Goal: Task Accomplishment & Management: Manage account settings

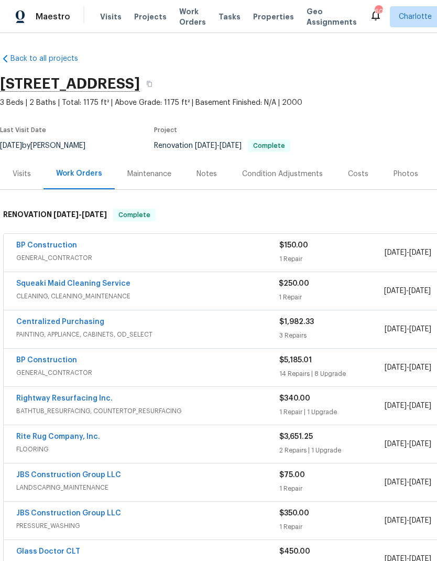
scroll to position [1, 0]
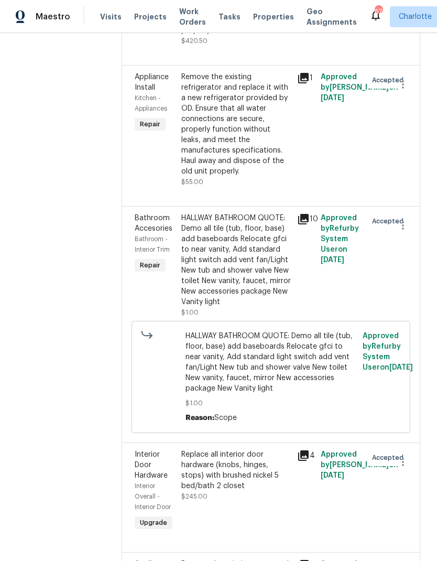
scroll to position [1372, 0]
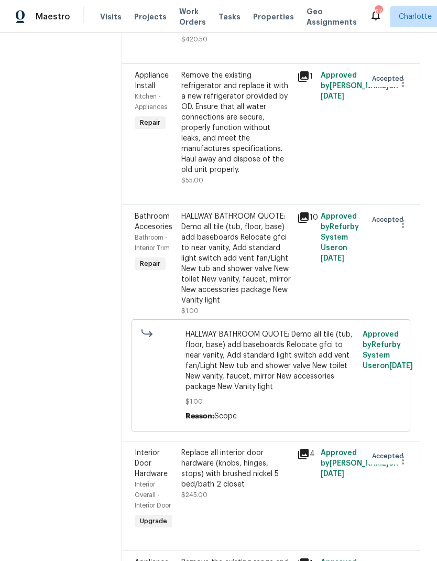
click at [156, 213] on span "Bathroom Accesories" at bounding box center [154, 222] width 38 height 18
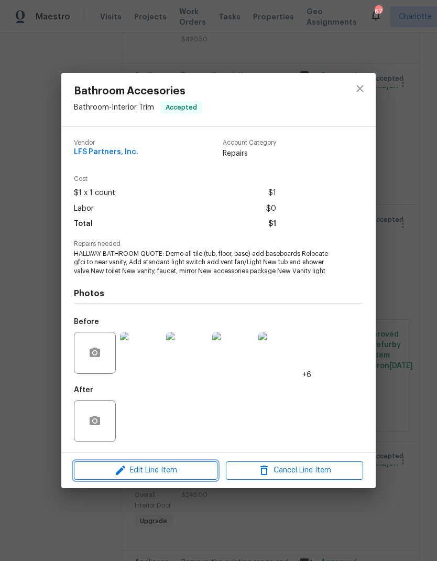
click at [164, 472] on span "Edit Line Item" at bounding box center [145, 470] width 137 height 13
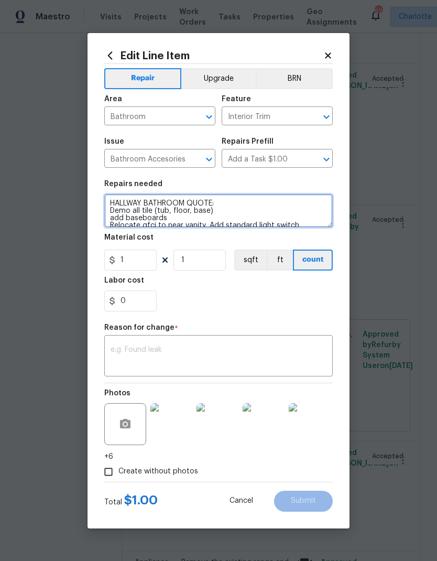
click at [170, 215] on textarea "HALLWAY BATHROOM QUOTE: Demo all tile (tub, floor, base) add baseboards Relocat…" at bounding box center [218, 211] width 228 height 34
click at [160, 212] on textarea "HALLWAY BATHROOM QUOTE: Demo all tile ( floor, base) add baseboards Relocate gf…" at bounding box center [218, 211] width 228 height 34
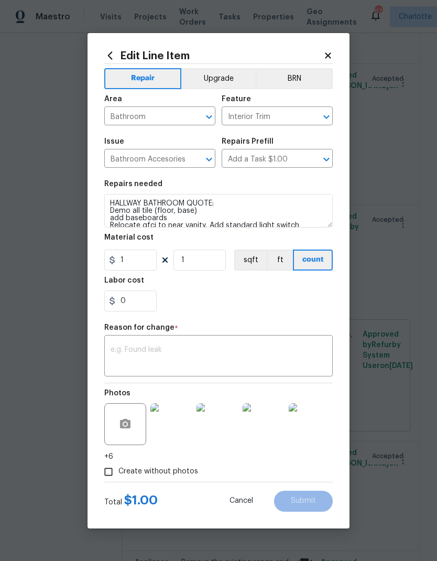
click at [269, 307] on div "0" at bounding box center [218, 300] width 228 height 21
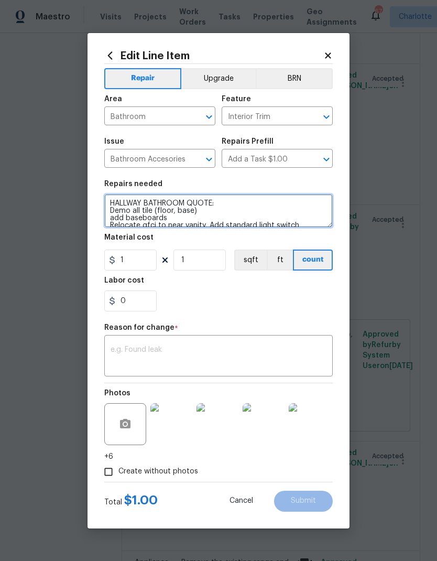
click at [134, 209] on textarea "HALLWAY BATHROOM QUOTE: Demo all tile (floor, base) add baseboards Relocate gfc…" at bounding box center [218, 211] width 228 height 34
click at [140, 206] on textarea "HALLWAY BATHROOM QUOTE: Demo all tile (floor, base) add baseboards Relocate gfc…" at bounding box center [218, 211] width 228 height 34
click at [139, 205] on textarea "HALLWAY BATHROOM QUOTE: Demo all tile (floor, base) add baseboards Relocate gfc…" at bounding box center [218, 211] width 228 height 34
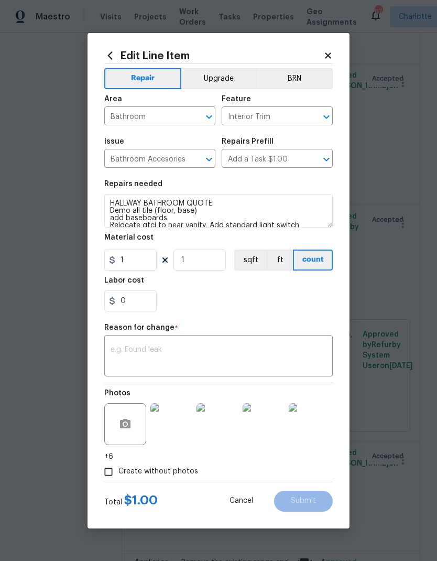
click at [236, 330] on div "Reason for change *" at bounding box center [218, 331] width 228 height 14
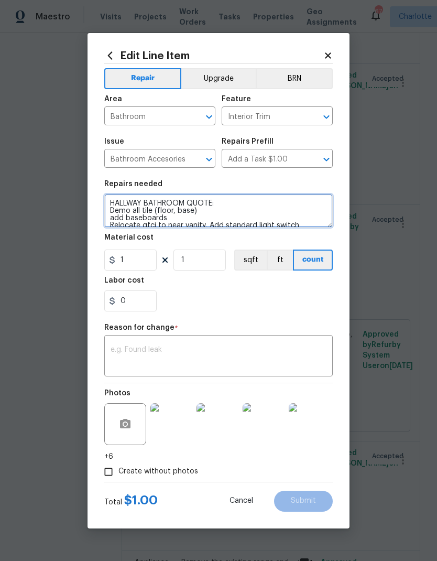
click at [138, 208] on textarea "HALLWAY BATHROOM QUOTE: Demo all tile (floor, base) add baseboards Relocate gfc…" at bounding box center [218, 211] width 228 height 34
type textarea "HALLWAY BATHROOM QUOTE: Demo tile (floor, base) add baseboards Relocate gfci to…"
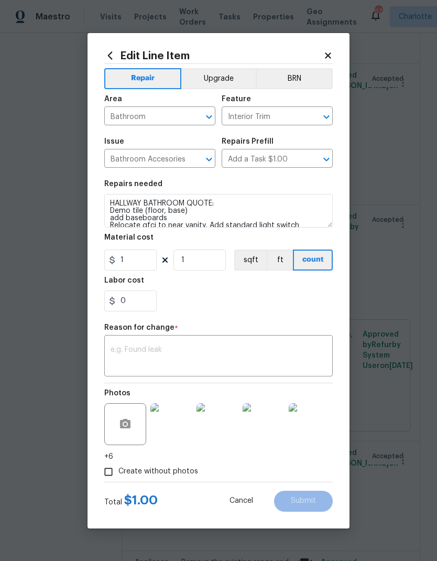
click at [264, 309] on div "0" at bounding box center [218, 300] width 228 height 21
click at [226, 365] on textarea at bounding box center [219, 357] width 216 height 22
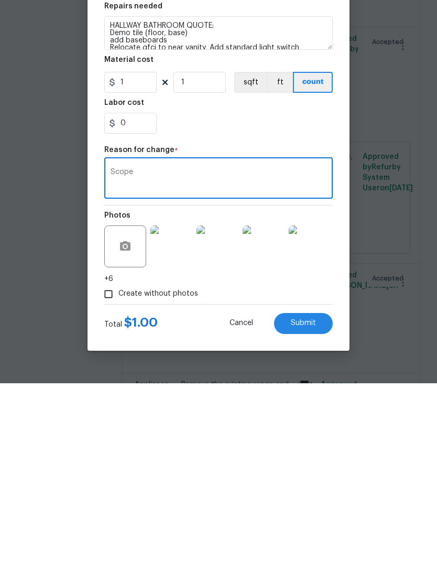
type textarea "Scope"
click at [310, 491] on button "Submit" at bounding box center [303, 501] width 59 height 21
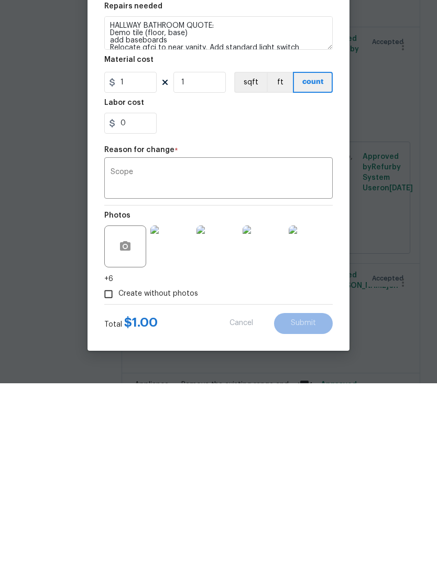
scroll to position [42, 0]
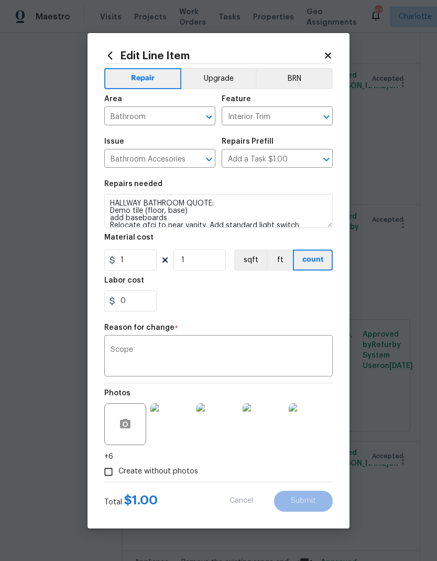
type textarea "HALLWAY BATHROOM QUOTE: Demo all tile (tub, floor, base) add baseboards Relocat…"
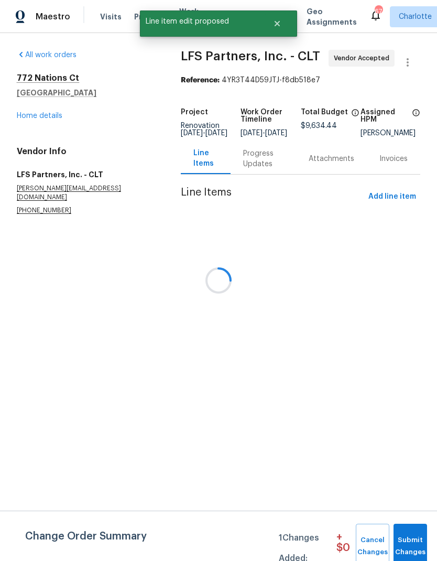
scroll to position [0, 0]
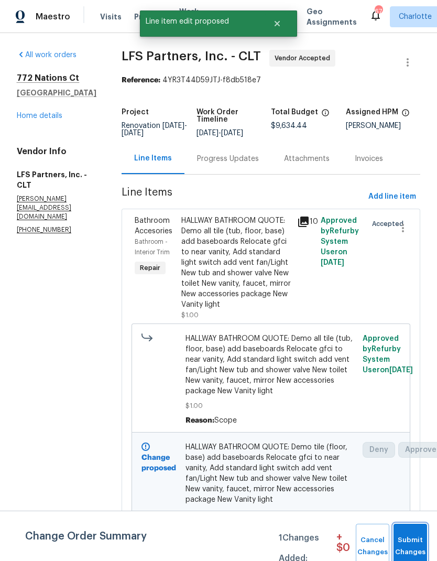
click at [420, 540] on span "Submit Changes" at bounding box center [410, 546] width 23 height 24
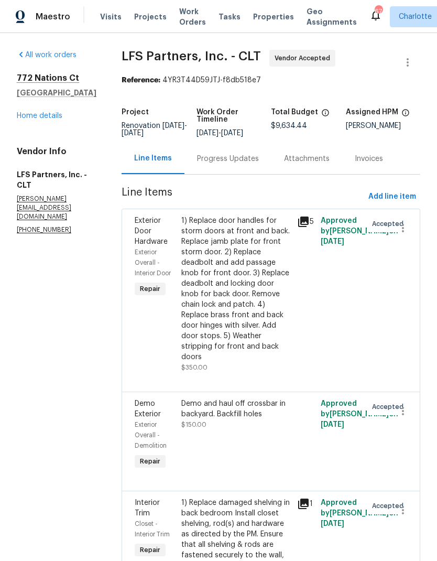
click at [58, 116] on link "Home details" at bounding box center [40, 115] width 46 height 7
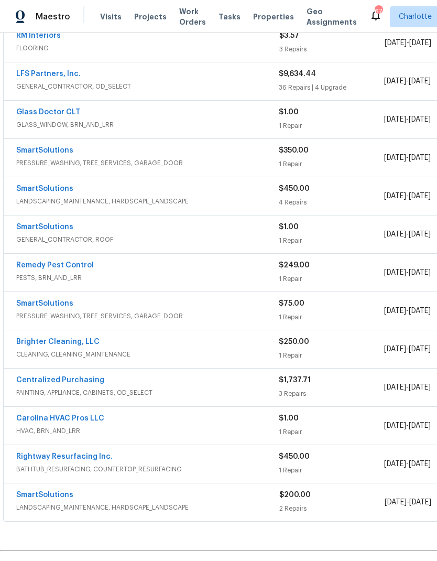
scroll to position [211, 0]
click at [57, 456] on link "Rightway Resurfacing Inc." at bounding box center [64, 455] width 96 height 7
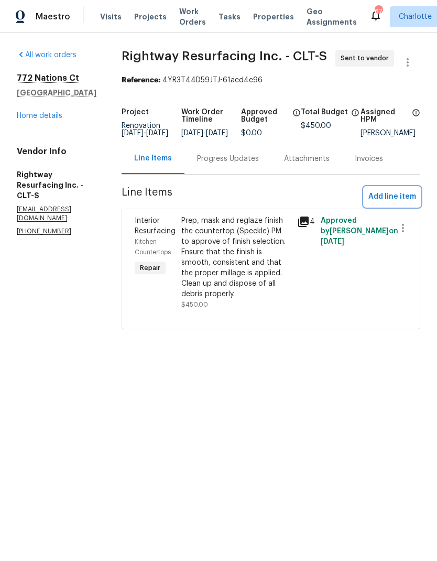
click at [412, 203] on span "Add line item" at bounding box center [392, 196] width 48 height 13
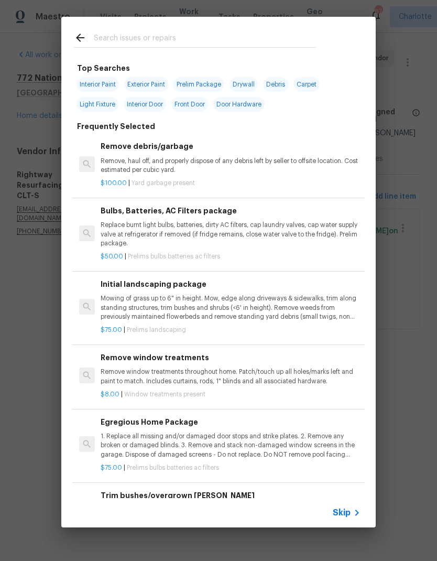
click at [128, 41] on input "text" at bounding box center [205, 39] width 222 height 16
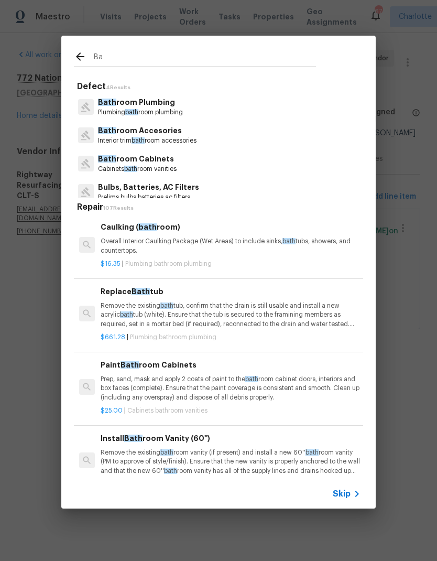
type input "B"
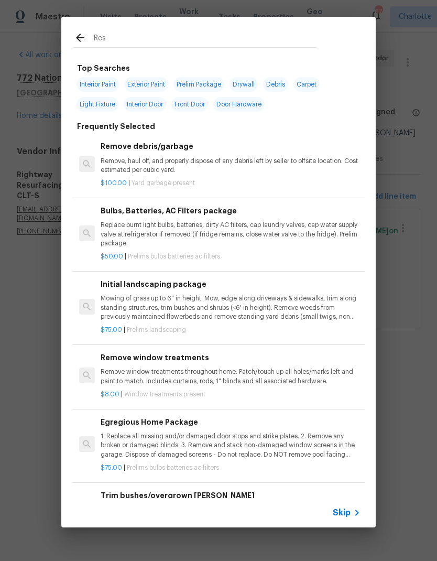
type input "Resu"
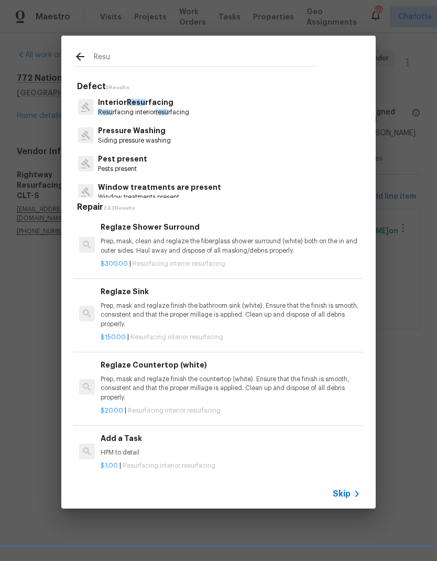
click at [121, 105] on p "Interior Resu rfacing" at bounding box center [143, 102] width 91 height 11
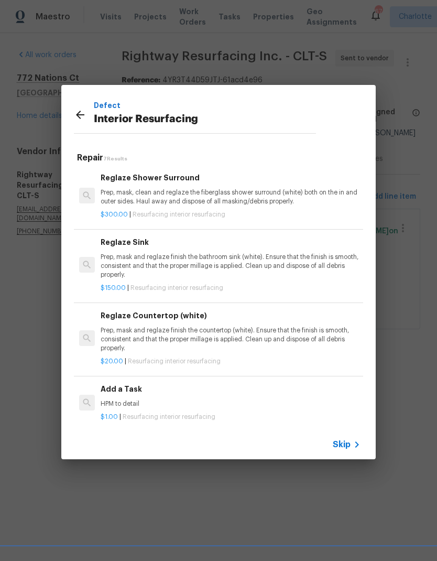
click at [119, 191] on p "Prep, mask, clean and reglaze the fiberglass shower surround (white) both on th…" at bounding box center [231, 197] width 260 height 18
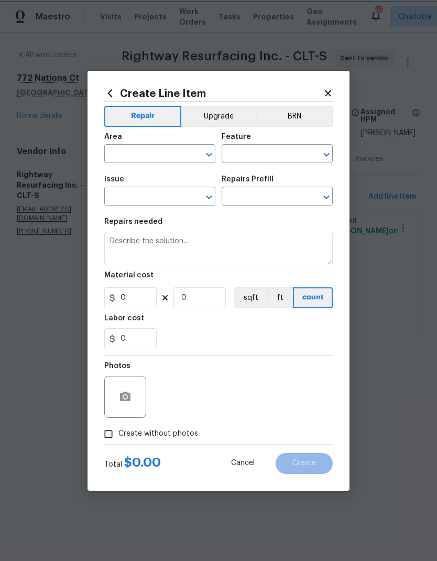
type input "Interior Resurfacing"
type input "Reglaze Shower Surround $300.00"
type textarea "Prep, mask, clean and reglaze the fiberglass shower surround (white) both on th…"
type input "300"
type input "1"
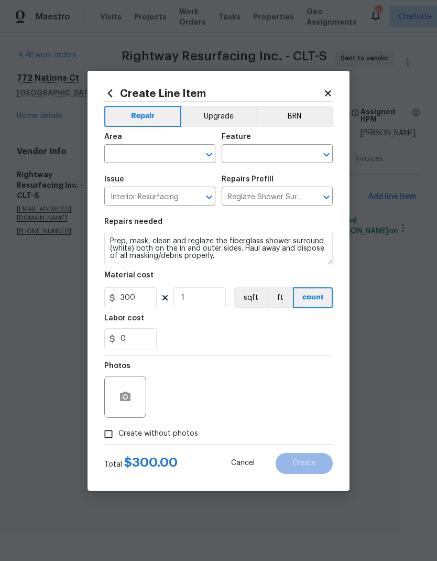
click at [131, 159] on input "text" at bounding box center [145, 155] width 82 height 16
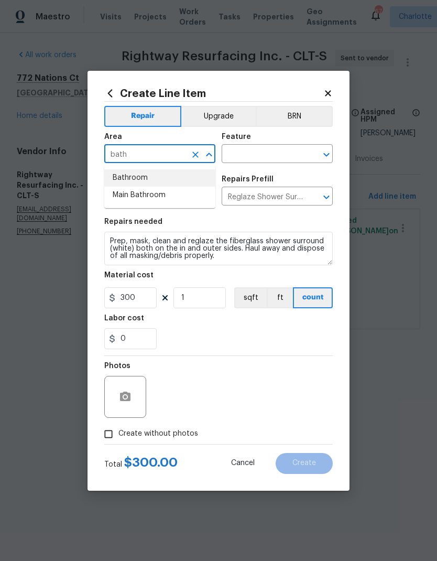
click at [121, 179] on li "Bathroom" at bounding box center [159, 177] width 111 height 17
type input "Bathroom"
click at [279, 157] on input "text" at bounding box center [263, 155] width 82 height 16
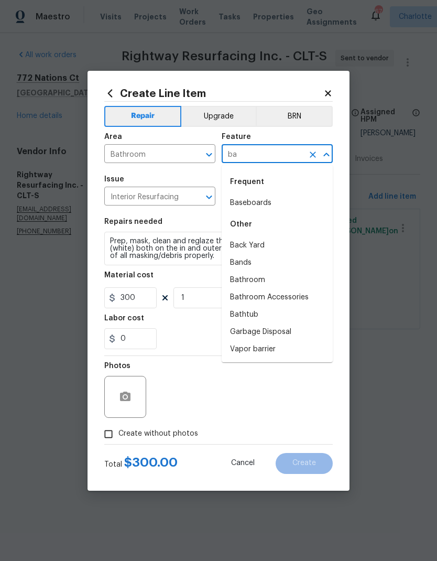
type input "b"
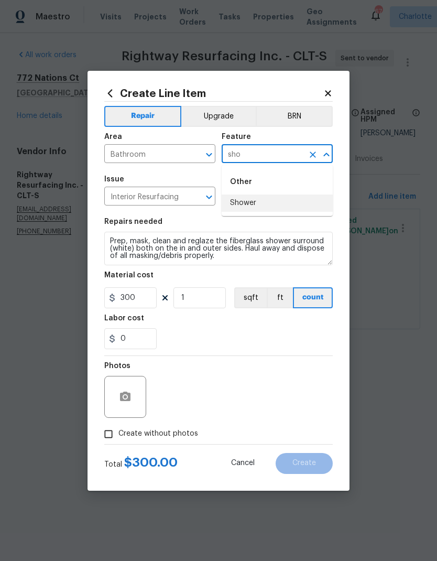
click at [286, 202] on li "Shower" at bounding box center [277, 202] width 111 height 17
type input "Shower"
click at [284, 342] on div "0" at bounding box center [218, 338] width 228 height 21
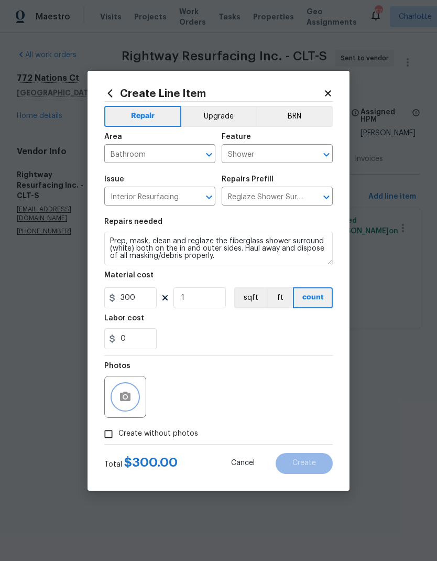
click at [117, 404] on button "button" at bounding box center [125, 396] width 25 height 25
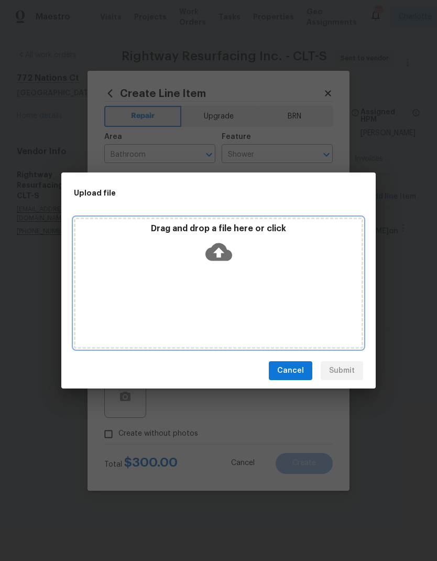
click at [292, 288] on div "Drag and drop a file here or click" at bounding box center [218, 282] width 289 height 131
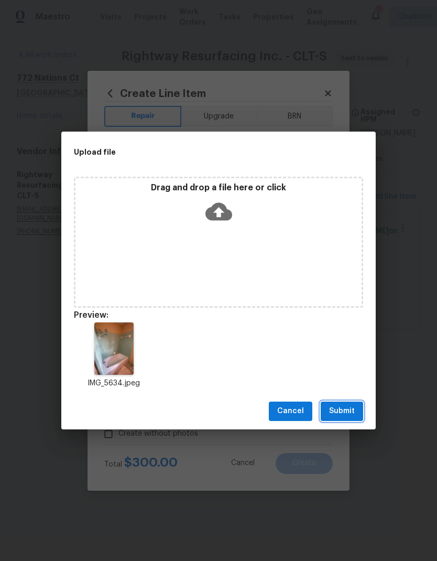
click at [350, 410] on span "Submit" at bounding box center [342, 411] width 26 height 13
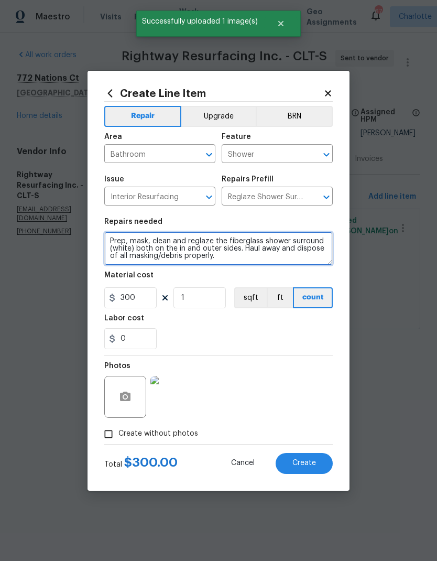
click at [260, 242] on textarea "Prep, mask, clean and reglaze the fiberglass shower surround (white) both on th…" at bounding box center [218, 249] width 228 height 34
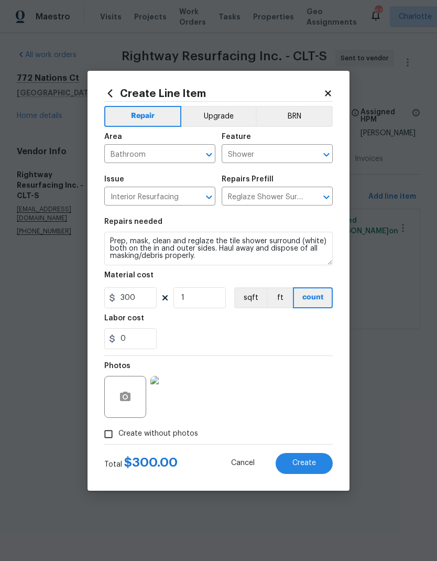
click at [267, 335] on div "0" at bounding box center [218, 338] width 228 height 21
click at [211, 250] on textarea "Prep, mask, clean and reglaze the tile shower surround (white) both on the in a…" at bounding box center [218, 249] width 228 height 34
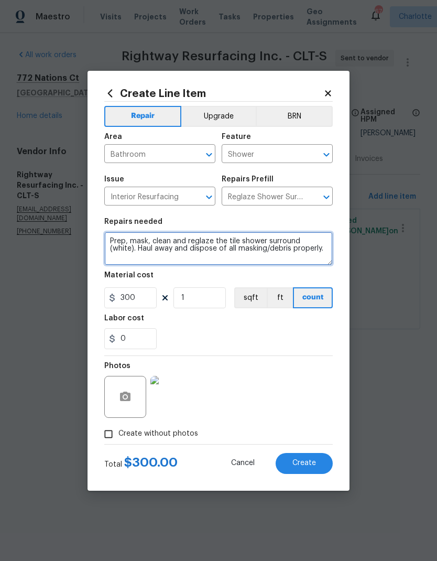
type textarea "Prep, mask, clean and reglaze the tile shower surround (white). Haul away and d…"
click at [280, 324] on div "Labor cost" at bounding box center [218, 321] width 228 height 14
click at [224, 114] on button "Upgrade" at bounding box center [218, 116] width 75 height 21
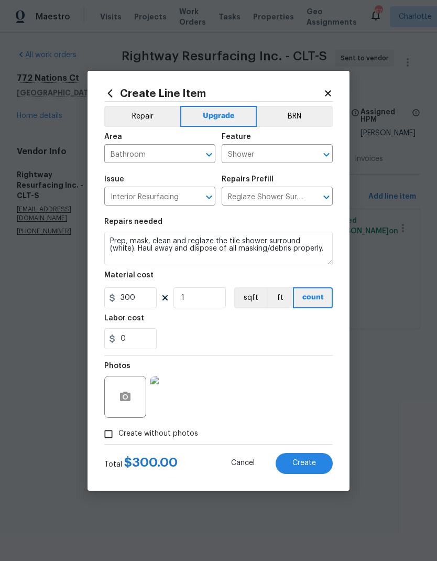
click at [307, 469] on button "Create" at bounding box center [304, 463] width 57 height 21
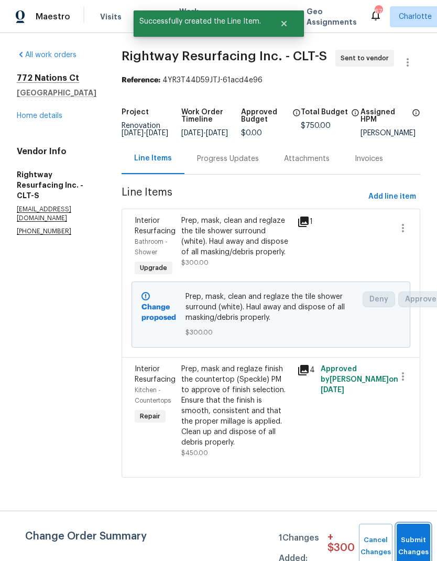
click at [410, 541] on button "Submit Changes" at bounding box center [414, 546] width 34 height 45
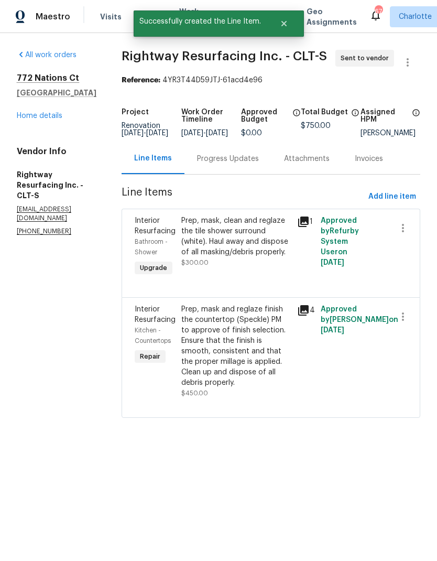
click at [58, 115] on link "Home details" at bounding box center [40, 115] width 46 height 7
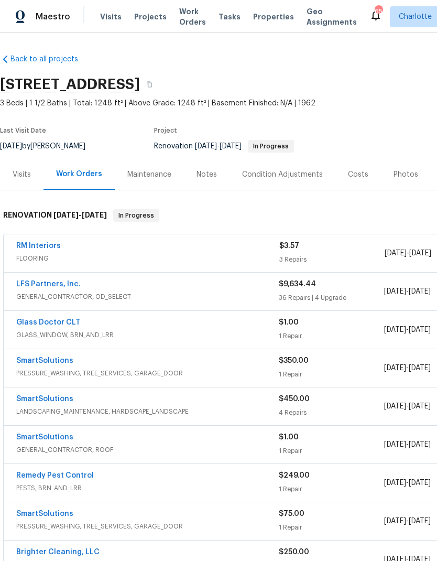
click at [32, 285] on link "LFS Partners, Inc." at bounding box center [48, 283] width 64 height 7
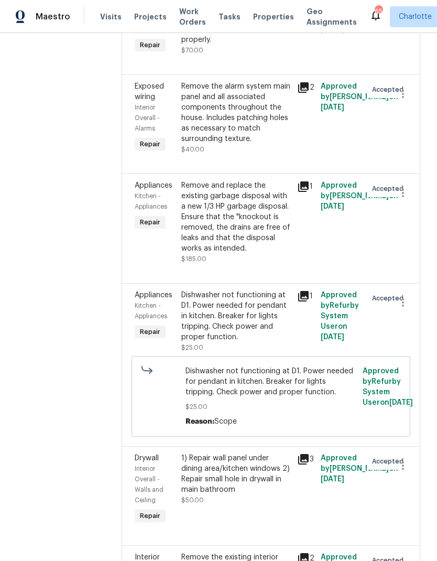
scroll to position [3937, 0]
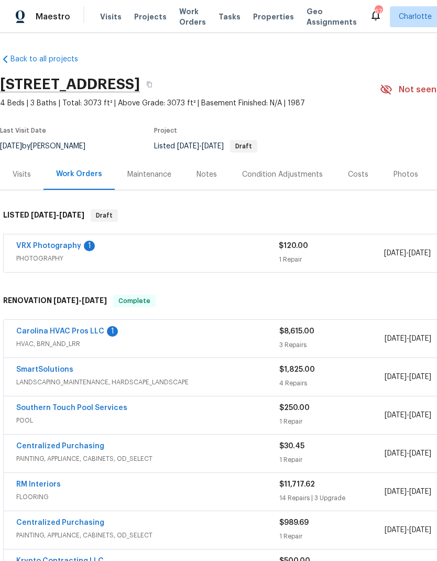
click at [73, 331] on link "Carolina HVAC Pros LLC" at bounding box center [60, 331] width 88 height 7
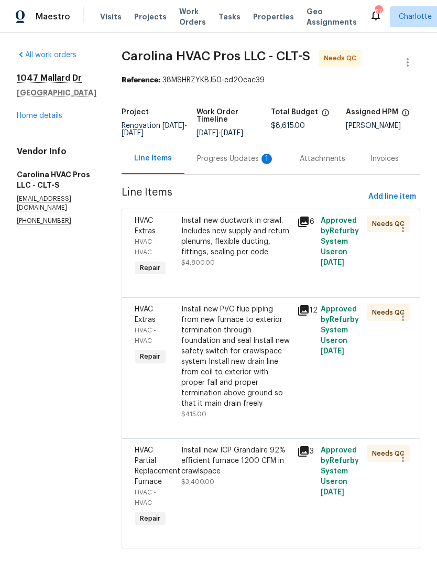
click at [310, 223] on icon at bounding box center [303, 221] width 13 height 13
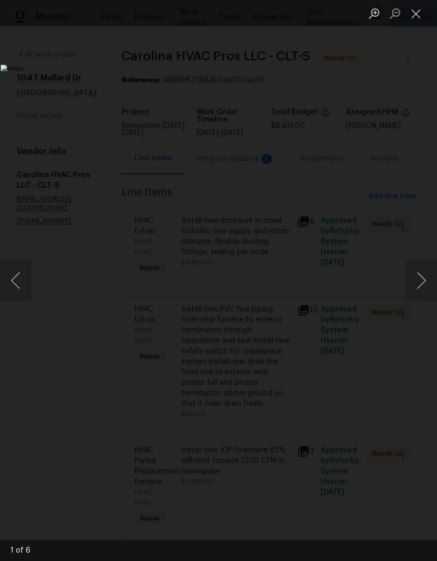
click at [422, 286] on button "Next image" at bounding box center [421, 280] width 31 height 42
click at [424, 286] on button "Next image" at bounding box center [421, 280] width 31 height 42
click at [423, 286] on button "Next image" at bounding box center [421, 280] width 31 height 42
click at [421, 290] on button "Next image" at bounding box center [421, 280] width 31 height 42
click at [420, 290] on button "Next image" at bounding box center [421, 280] width 31 height 42
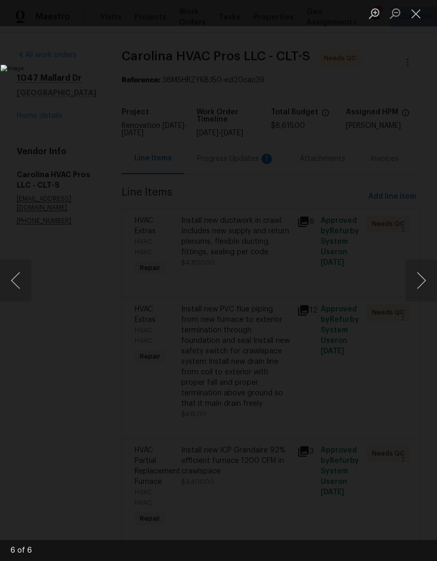
click at [421, 289] on button "Next image" at bounding box center [421, 280] width 31 height 42
click at [419, 288] on button "Next image" at bounding box center [421, 280] width 31 height 42
click at [420, 289] on button "Next image" at bounding box center [421, 280] width 31 height 42
click at [417, 12] on button "Close lightbox" at bounding box center [416, 13] width 21 height 18
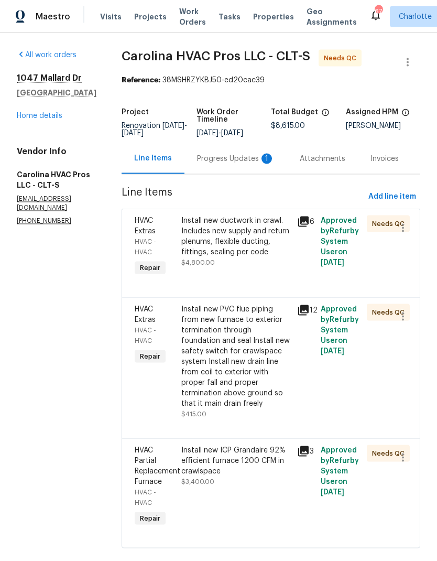
scroll to position [19, 0]
click at [307, 305] on icon at bounding box center [303, 310] width 10 height 10
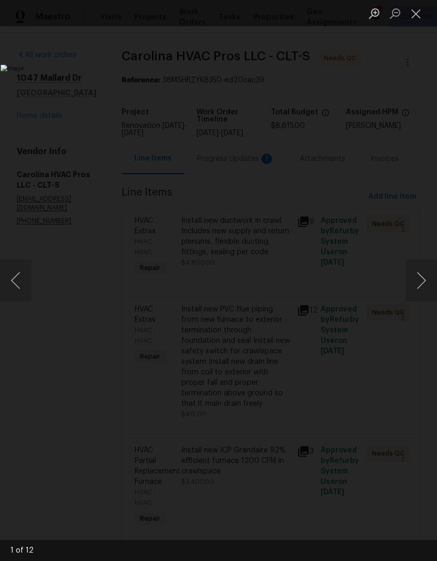
click at [424, 285] on button "Next image" at bounding box center [421, 280] width 31 height 42
click at [425, 285] on button "Next image" at bounding box center [421, 280] width 31 height 42
click at [430, 284] on button "Next image" at bounding box center [421, 280] width 31 height 42
click at [427, 284] on button "Next image" at bounding box center [421, 280] width 31 height 42
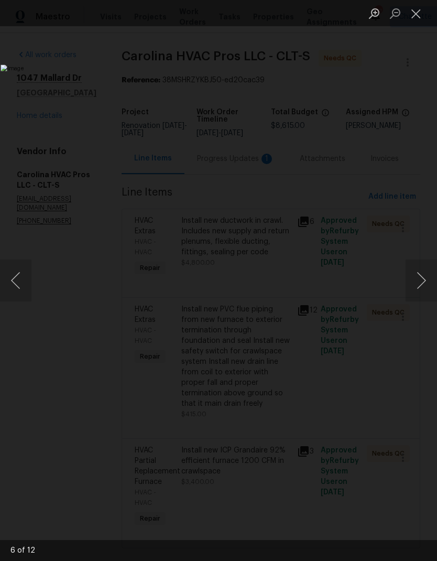
click at [426, 283] on button "Next image" at bounding box center [421, 280] width 31 height 42
click at [427, 282] on button "Next image" at bounding box center [421, 280] width 31 height 42
click at [423, 284] on button "Next image" at bounding box center [421, 280] width 31 height 42
click at [424, 284] on button "Next image" at bounding box center [421, 280] width 31 height 42
click at [424, 283] on button "Next image" at bounding box center [421, 280] width 31 height 42
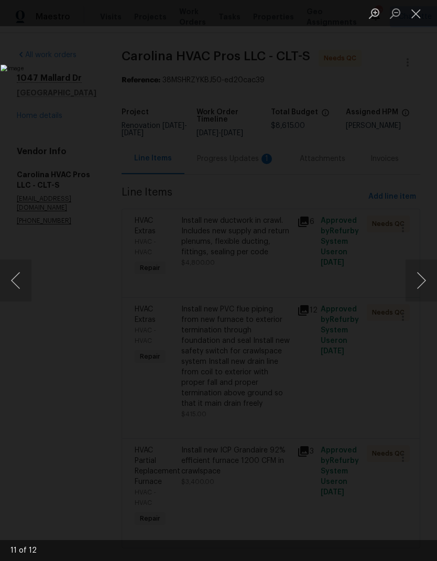
click at [422, 282] on button "Next image" at bounding box center [421, 280] width 31 height 42
click at [420, 11] on button "Close lightbox" at bounding box center [416, 13] width 21 height 18
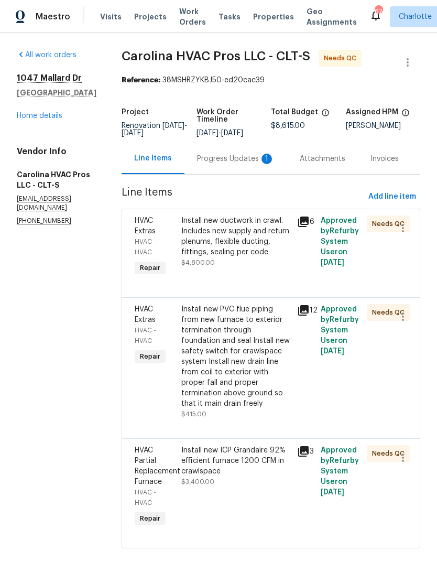
click at [167, 236] on div "HVAC - HVAC" at bounding box center [155, 246] width 40 height 21
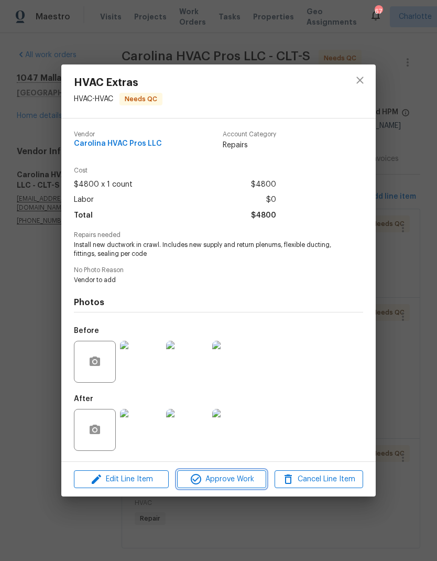
click at [228, 488] on button "Approve Work" at bounding box center [221, 479] width 89 height 18
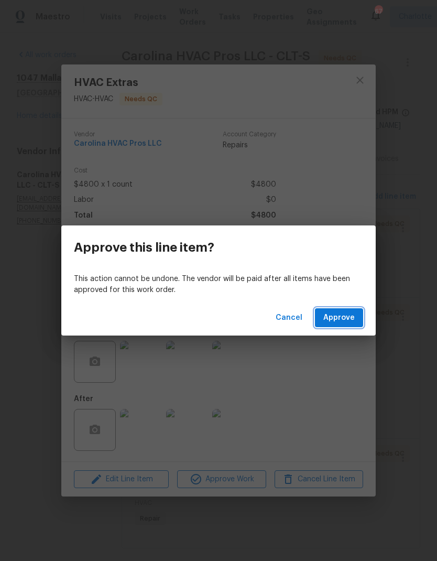
click at [352, 315] on span "Approve" at bounding box center [338, 317] width 31 height 13
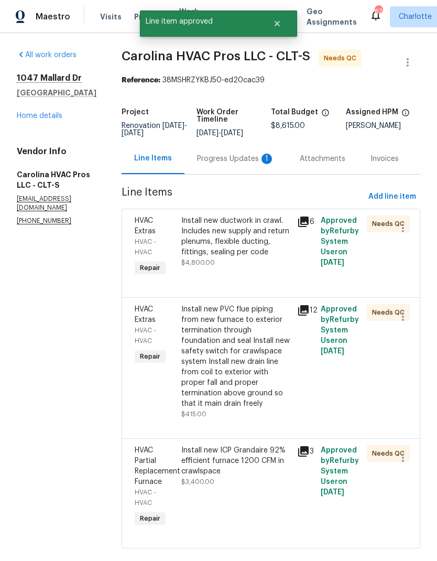
scroll to position [0, 0]
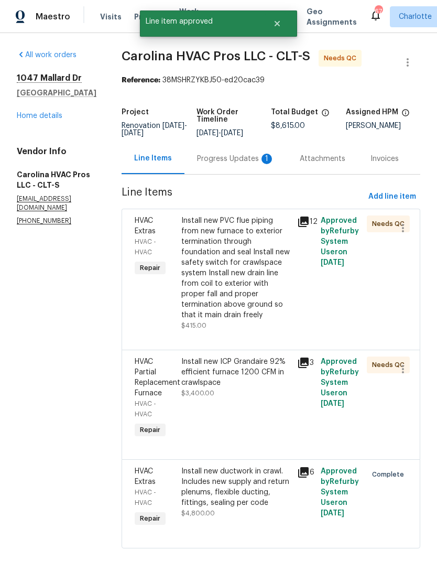
click at [156, 241] on span "HVAC - HVAC" at bounding box center [145, 246] width 21 height 17
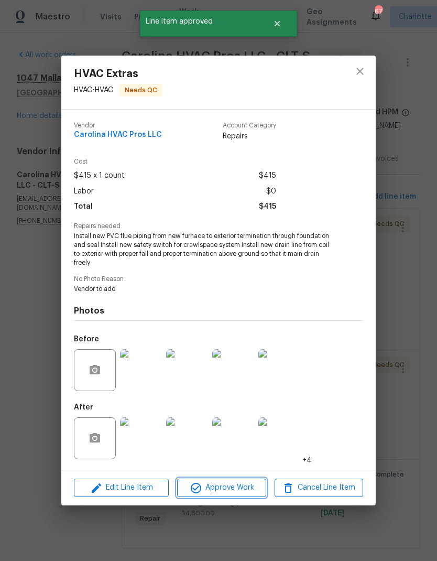
click at [244, 494] on span "Approve Work" at bounding box center [221, 487] width 82 height 13
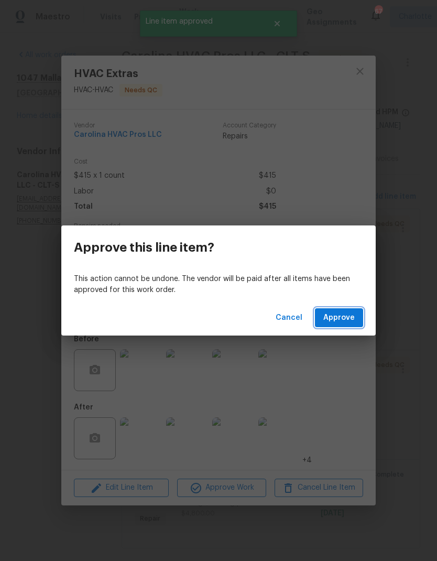
click at [342, 320] on span "Approve" at bounding box center [338, 317] width 31 height 13
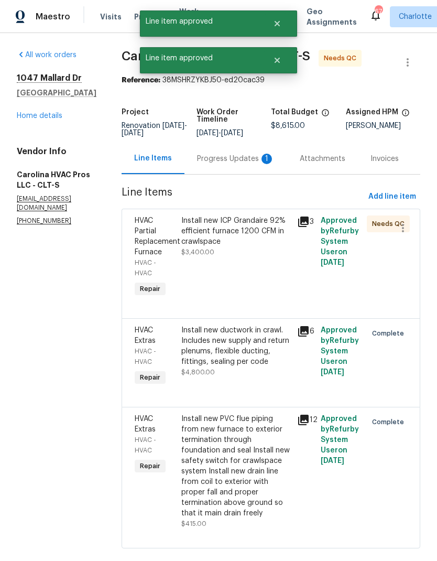
click at [153, 250] on span "HVAC Partial Replacement Furnace" at bounding box center [158, 236] width 46 height 39
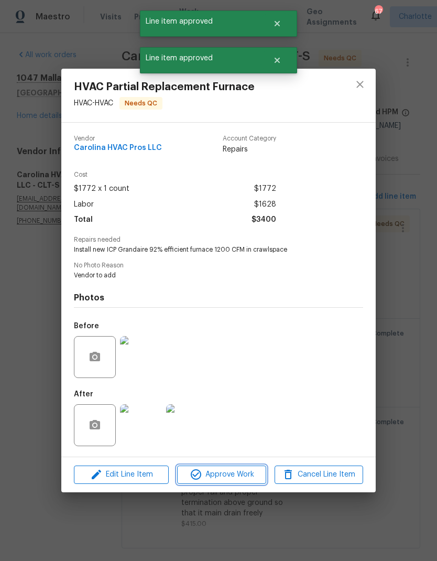
click at [234, 478] on span "Approve Work" at bounding box center [221, 474] width 82 height 13
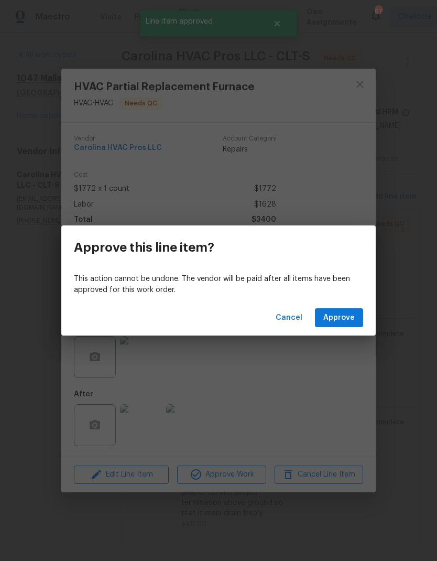
click at [349, 320] on span "Approve" at bounding box center [338, 317] width 31 height 13
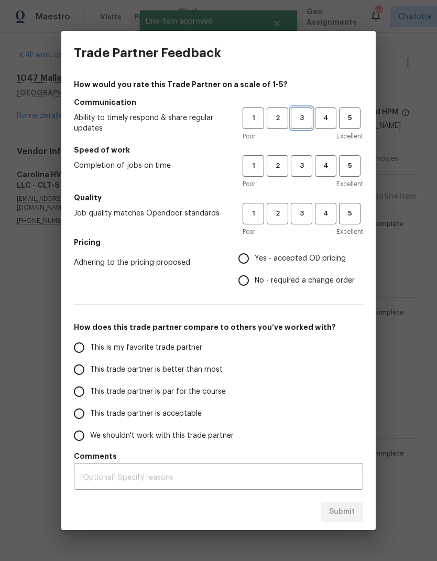
click at [299, 121] on span "3" at bounding box center [301, 118] width 19 height 12
click at [301, 168] on span "3" at bounding box center [301, 166] width 19 height 12
click at [306, 220] on button "3" at bounding box center [301, 213] width 21 height 21
click at [250, 288] on input "No - required a change order" at bounding box center [244, 280] width 22 height 22
radio input "true"
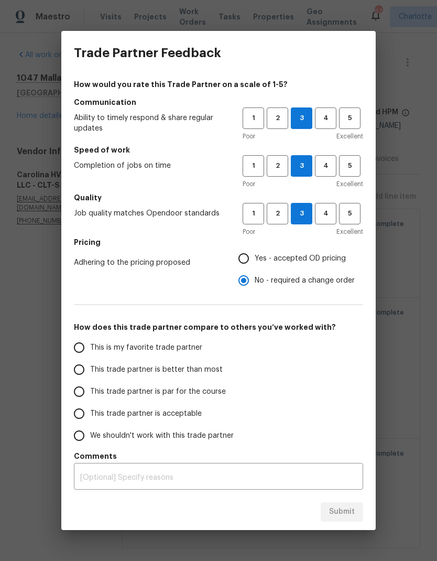
click at [89, 368] on input "This trade partner is better than most" at bounding box center [79, 369] width 22 height 22
click at [342, 515] on span "Submit" at bounding box center [342, 511] width 26 height 13
radio input "true"
radio input "false"
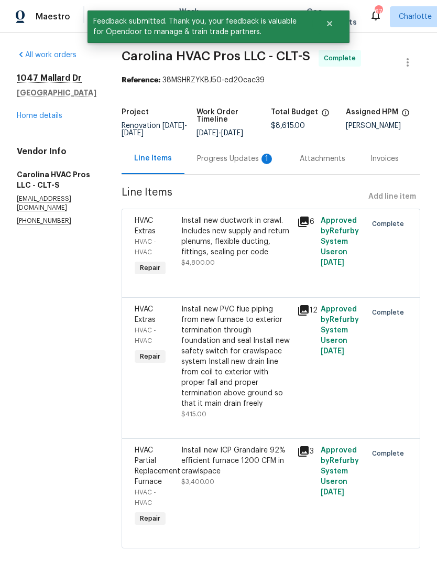
click at [229, 161] on div "Progress Updates 1" at bounding box center [236, 159] width 78 height 10
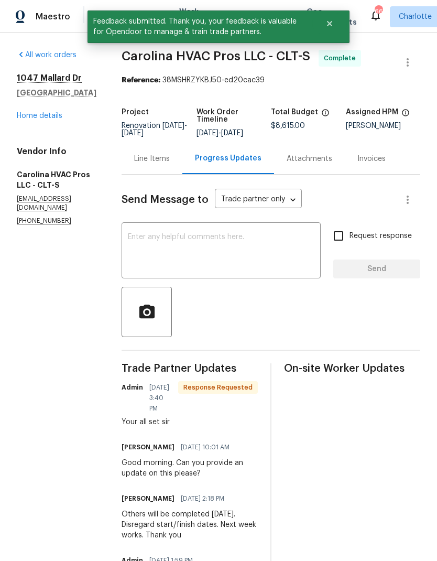
click at [254, 269] on textarea at bounding box center [221, 251] width 187 height 37
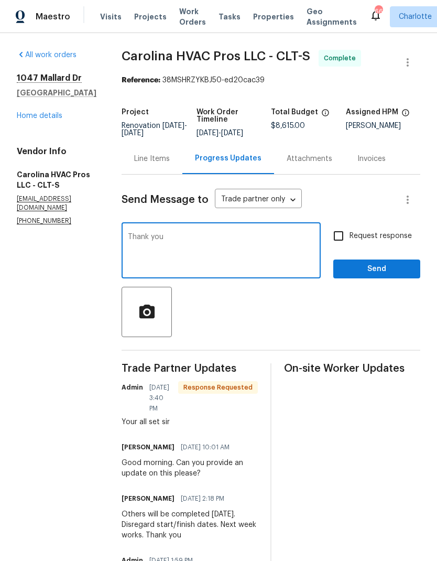
type textarea "Thank you"
click at [400, 273] on span "Send" at bounding box center [377, 269] width 70 height 13
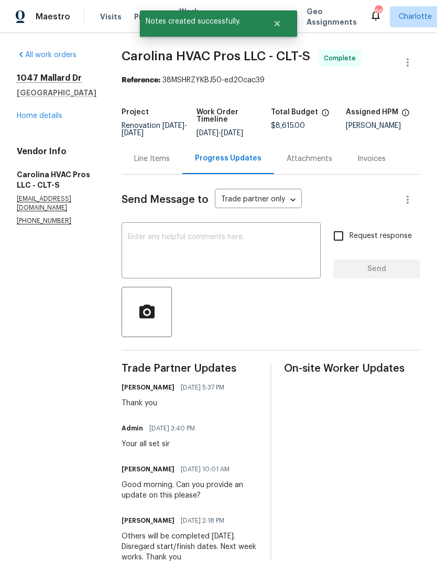
click at [26, 117] on link "Home details" at bounding box center [40, 115] width 46 height 7
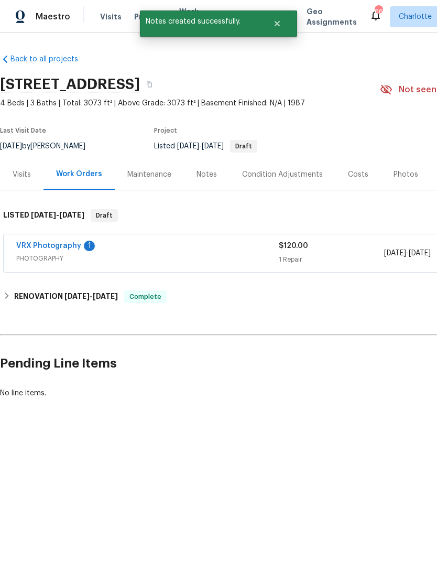
click at [38, 242] on link "VRX Photography" at bounding box center [48, 245] width 65 height 7
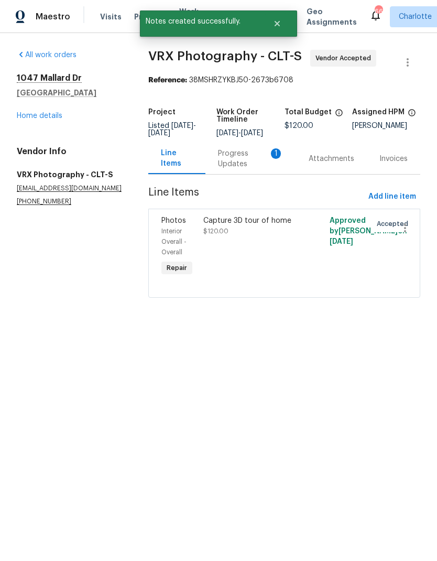
click at [246, 168] on div "Progress Updates 1" at bounding box center [251, 158] width 66 height 21
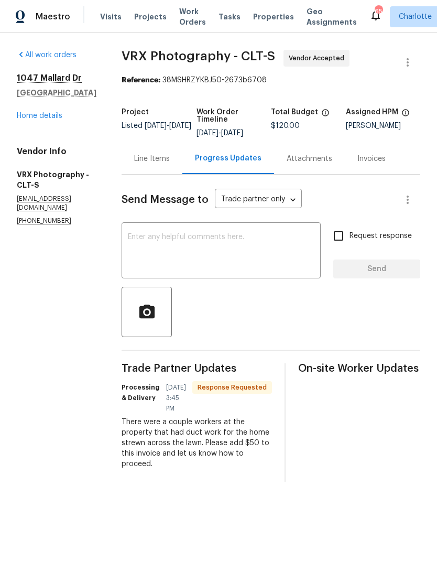
click at [159, 166] on div "Line Items" at bounding box center [152, 158] width 61 height 31
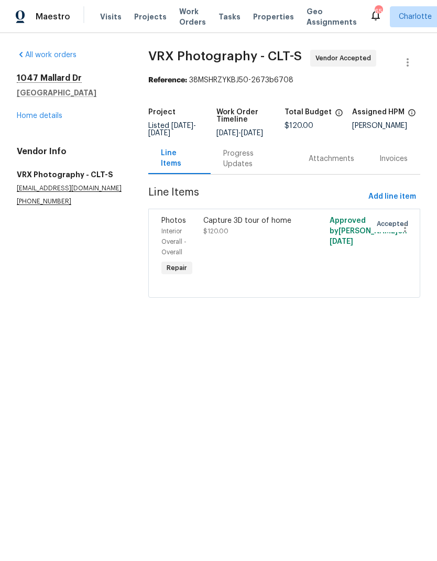
click at [259, 162] on div "Progress Updates" at bounding box center [253, 158] width 60 height 21
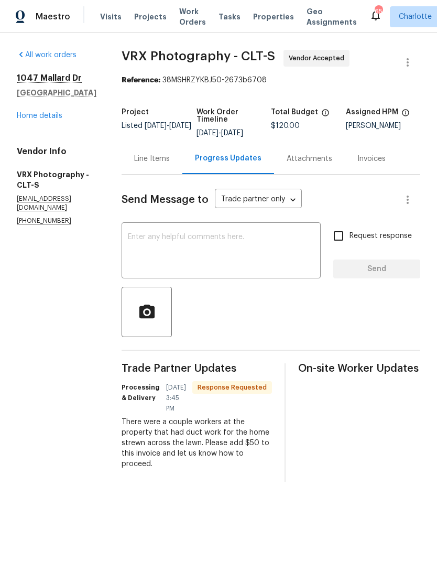
click at [27, 114] on link "Home details" at bounding box center [40, 115] width 46 height 7
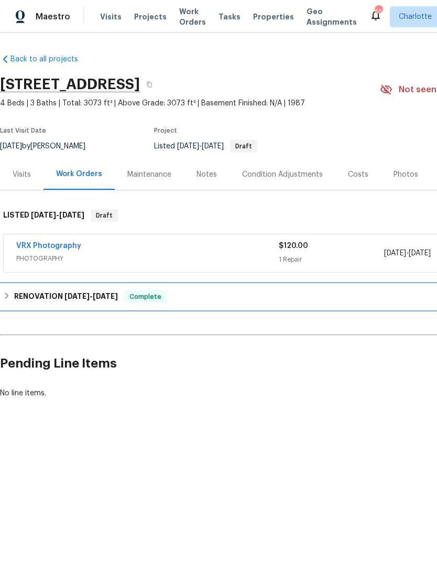
click at [38, 297] on h6 "RENOVATION 7/22/25 - 9/5/25" at bounding box center [66, 296] width 104 height 13
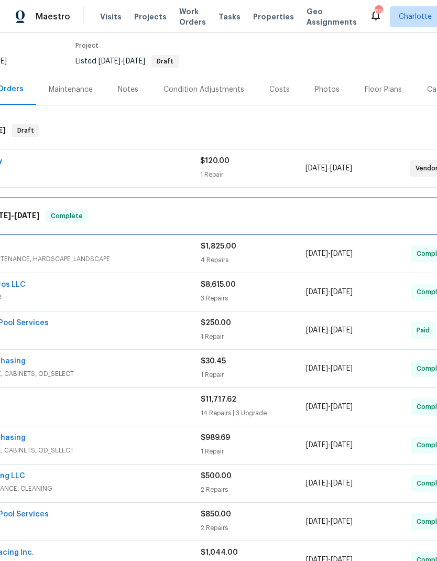
scroll to position [-9, 57]
